Goal: Task Accomplishment & Management: Complete application form

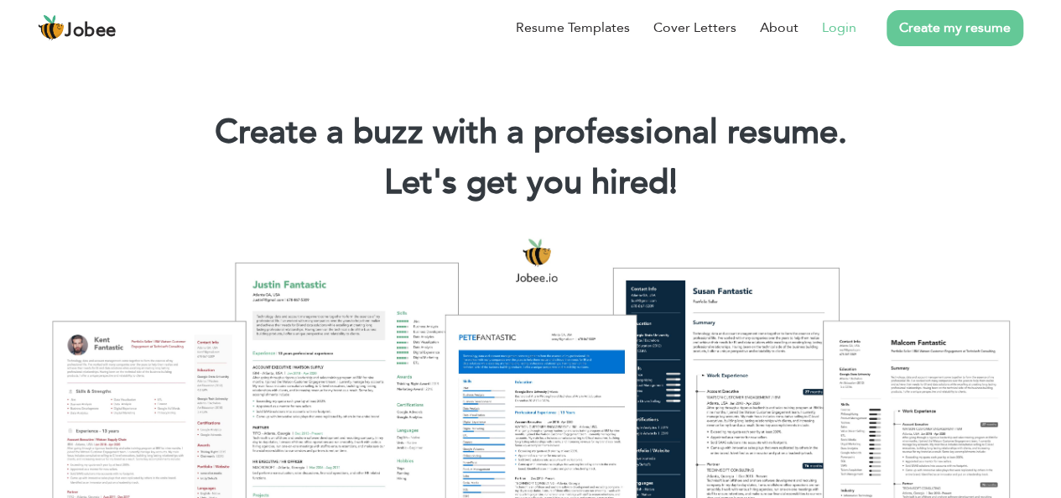
click at [851, 33] on link "Login" at bounding box center [839, 28] width 34 height 20
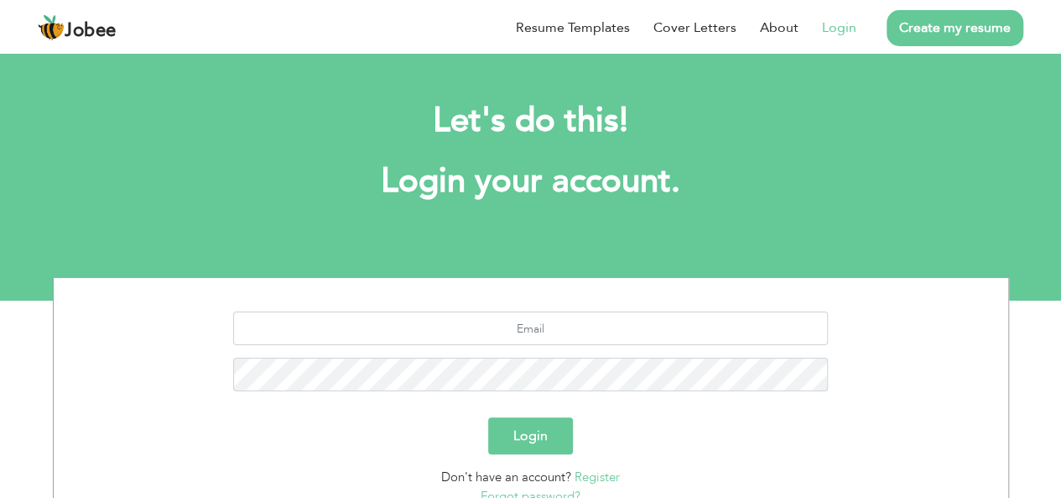
click at [948, 28] on link "Create my resume" at bounding box center [955, 28] width 137 height 36
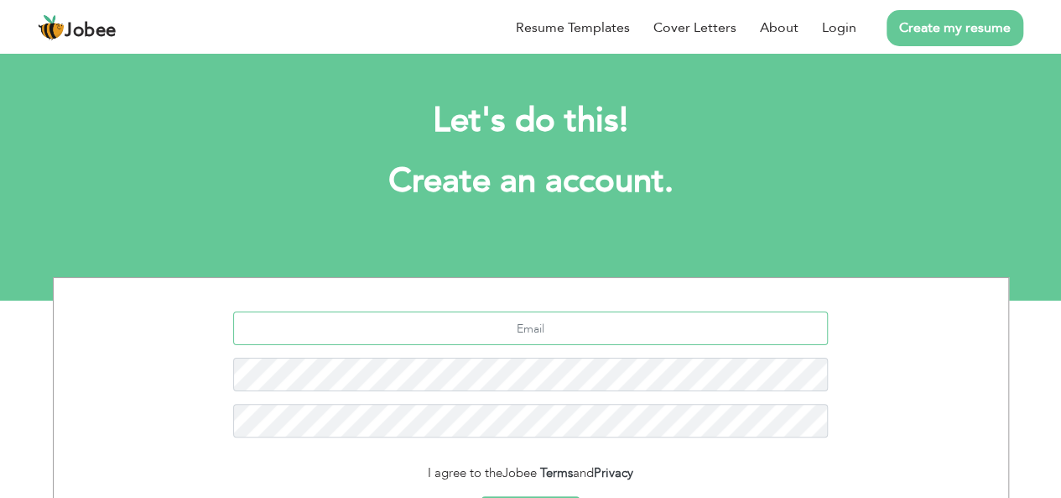
click at [530, 331] on input "text" at bounding box center [530, 328] width 595 height 34
click at [597, 316] on input "text" at bounding box center [530, 328] width 595 height 34
type input "devirfan994@gmail.com"
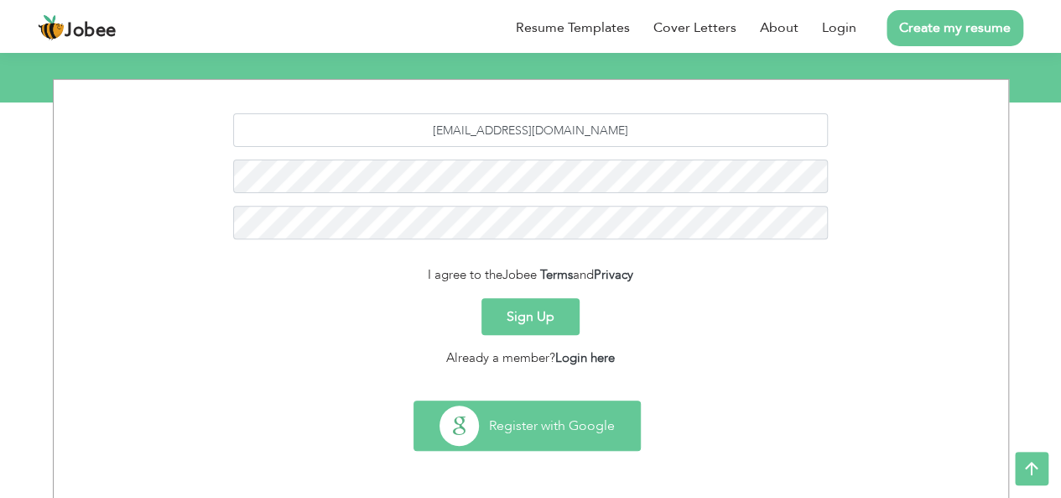
click at [537, 435] on button "Register with Google" at bounding box center [527, 425] width 226 height 49
